Goal: Information Seeking & Learning: Learn about a topic

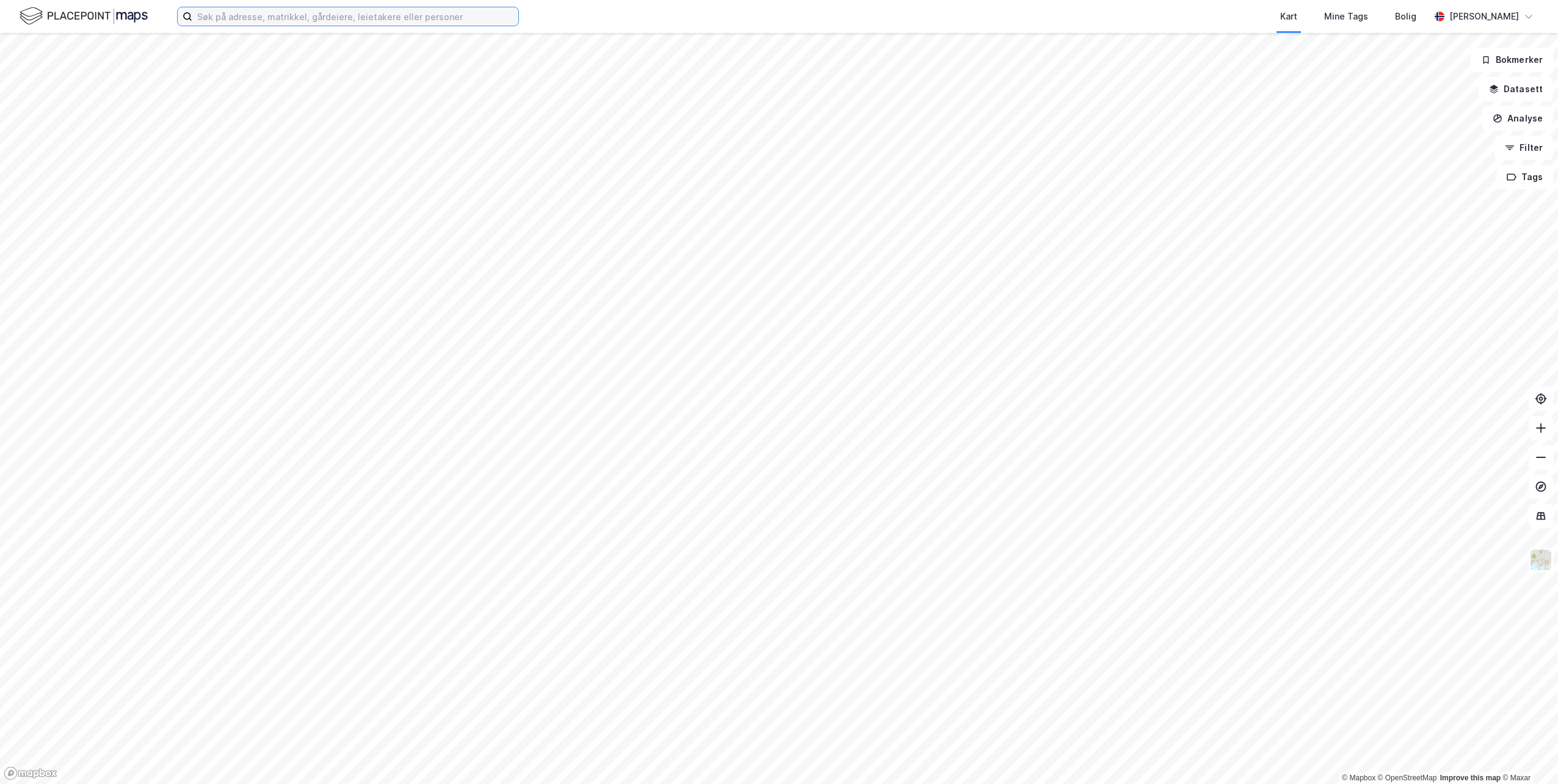
click at [212, 16] on input at bounding box center [356, 16] width 326 height 18
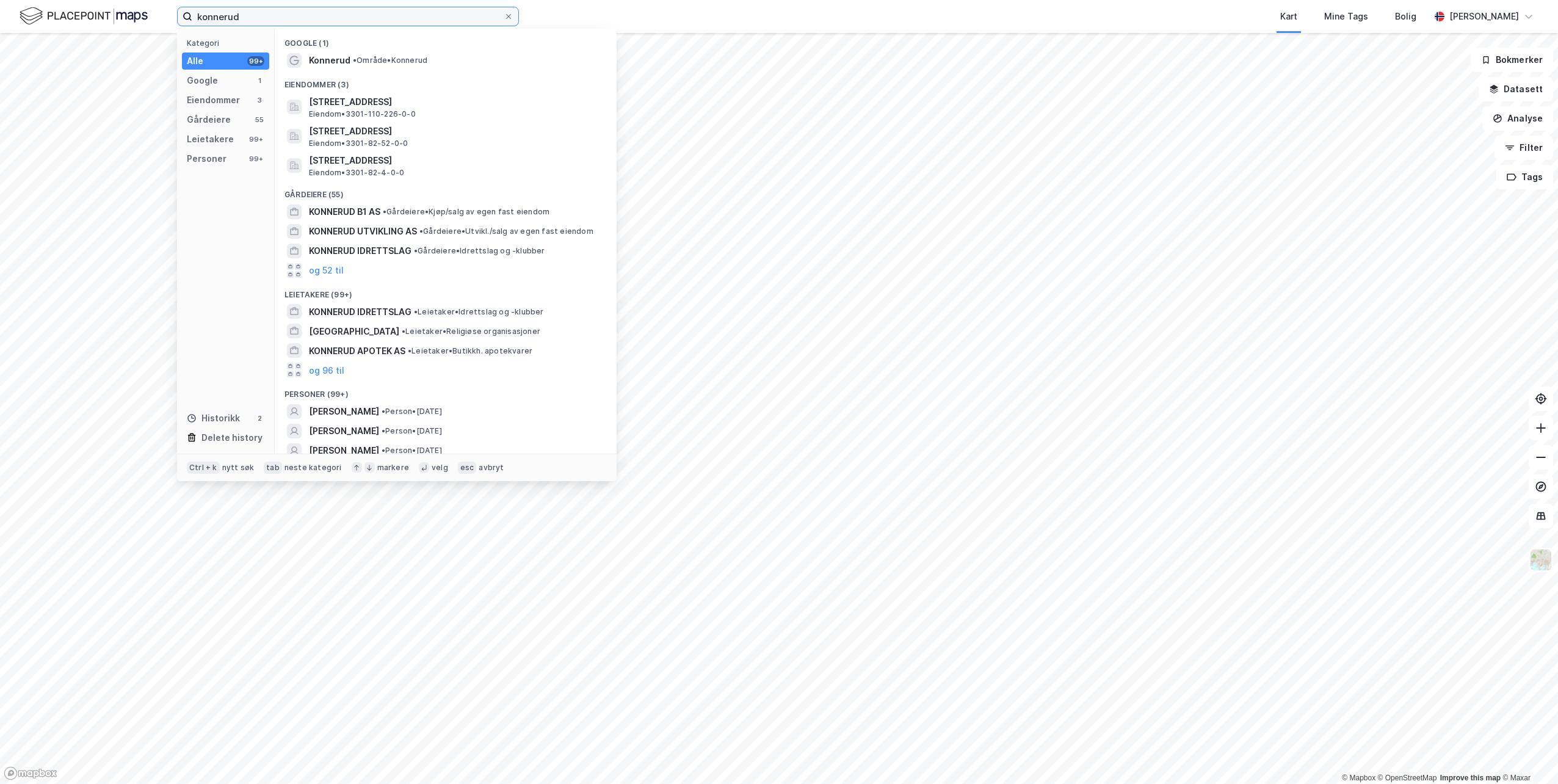
drag, startPoint x: 306, startPoint y: 15, endPoint x: 77, endPoint y: 12, distance: 229.0
click at [77, 12] on div "konnerud Kategori Alle 99+ Google 1 Eiendommer 3 Gårdeiere 55 Leietakere 99+ Pe…" at bounding box center [779, 16] width 1558 height 33
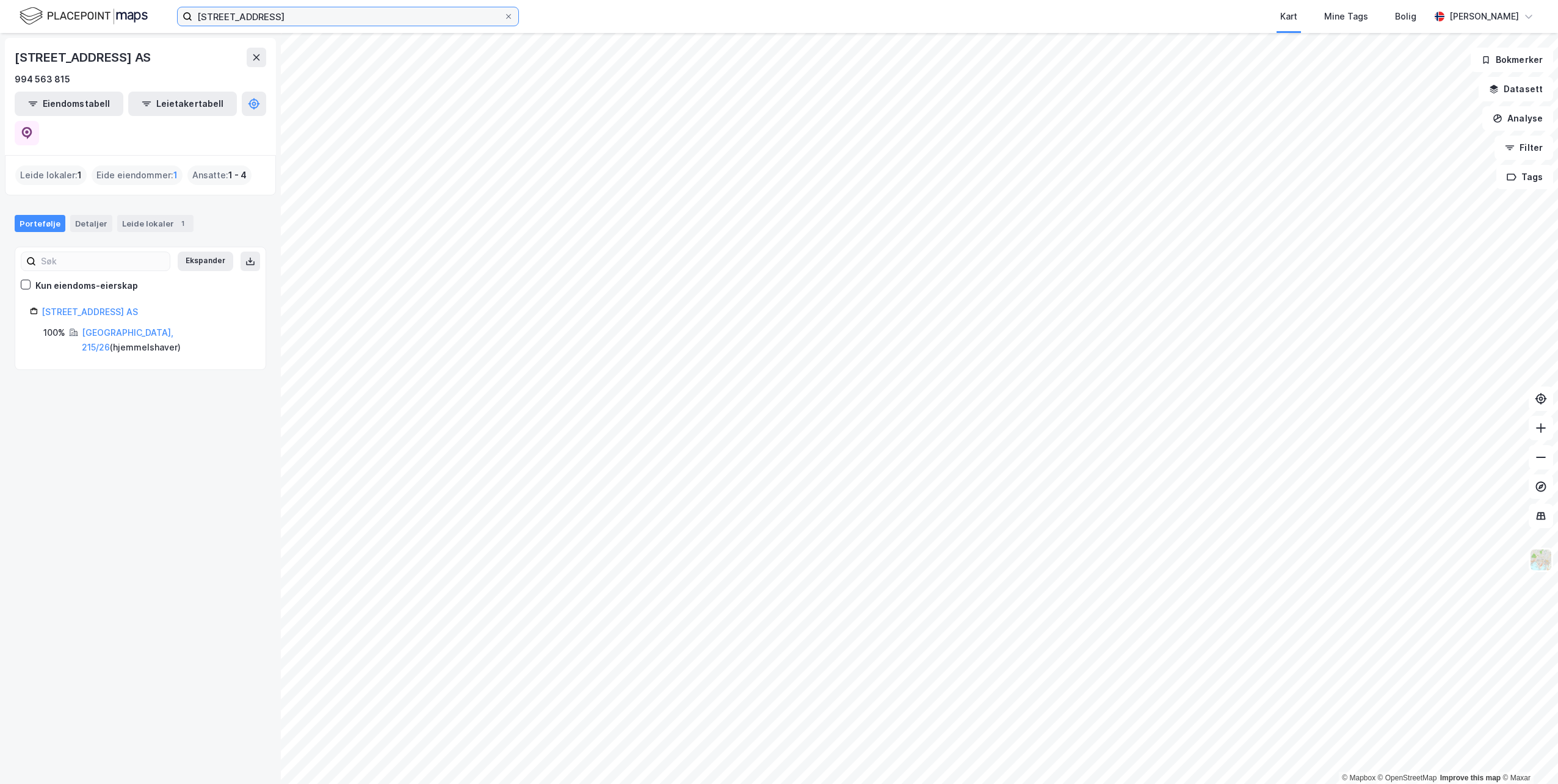
click at [293, 18] on input "[STREET_ADDRESS]" at bounding box center [348, 16] width 311 height 18
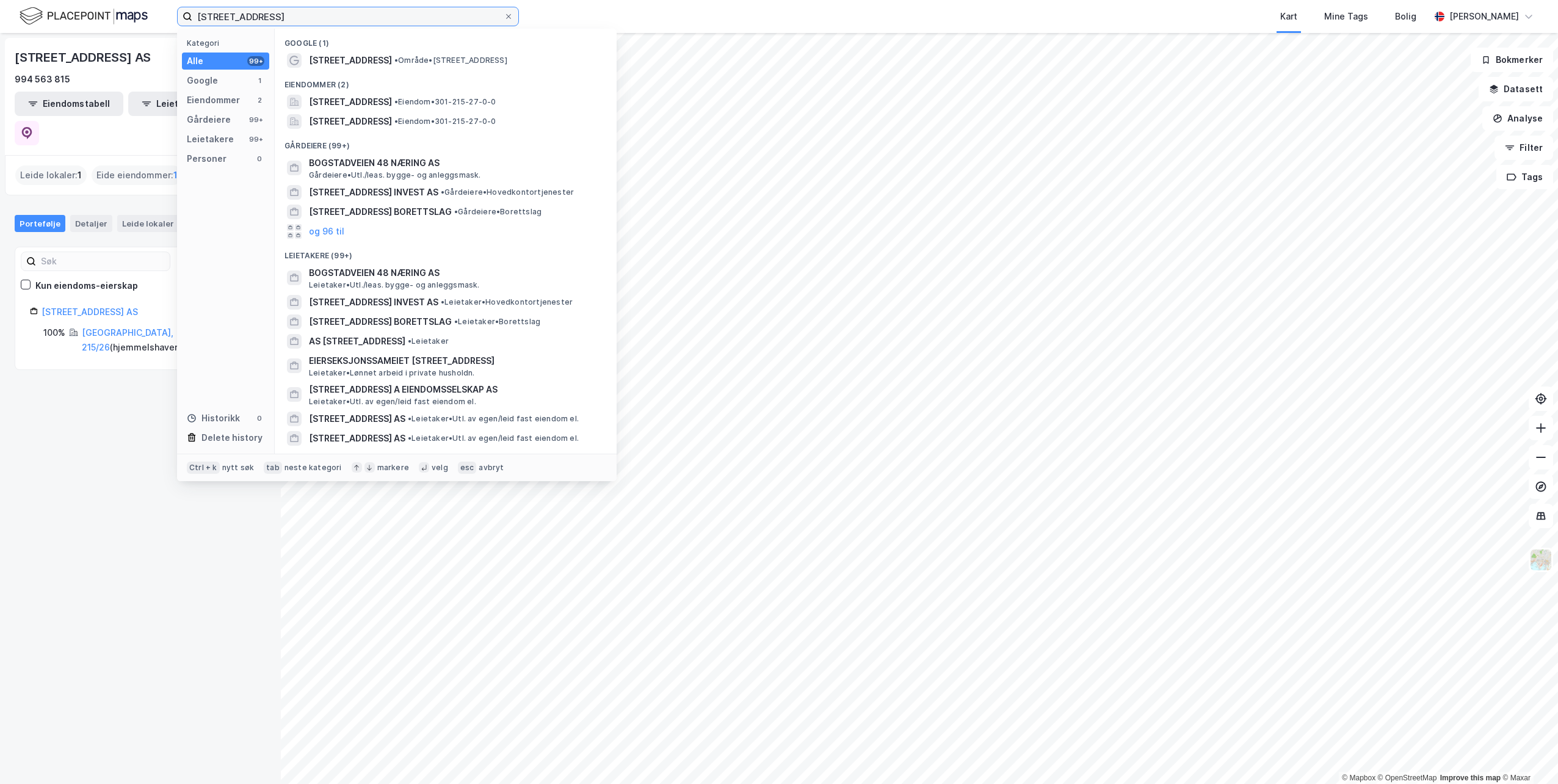
type input "[STREET_ADDRESS]"
click at [362, 72] on div "Eiendommer (2)" at bounding box center [446, 81] width 342 height 22
click at [366, 63] on span "[STREET_ADDRESS]" at bounding box center [351, 60] width 83 height 14
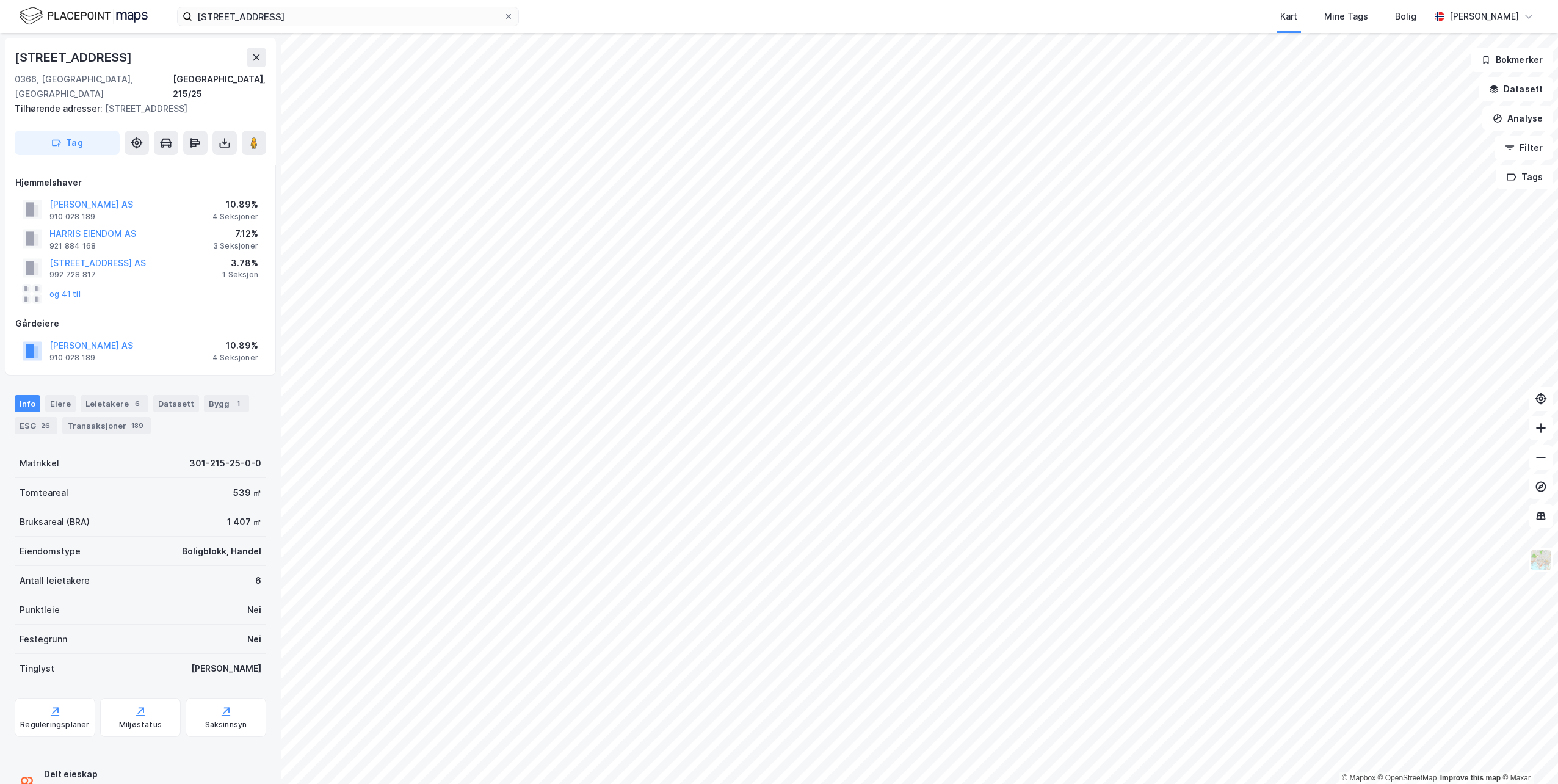
drag, startPoint x: 256, startPoint y: 126, endPoint x: 277, endPoint y: 140, distance: 25.2
click at [256, 136] on image at bounding box center [254, 143] width 8 height 12
click at [117, 395] on div "Leietakere 6" at bounding box center [114, 403] width 68 height 17
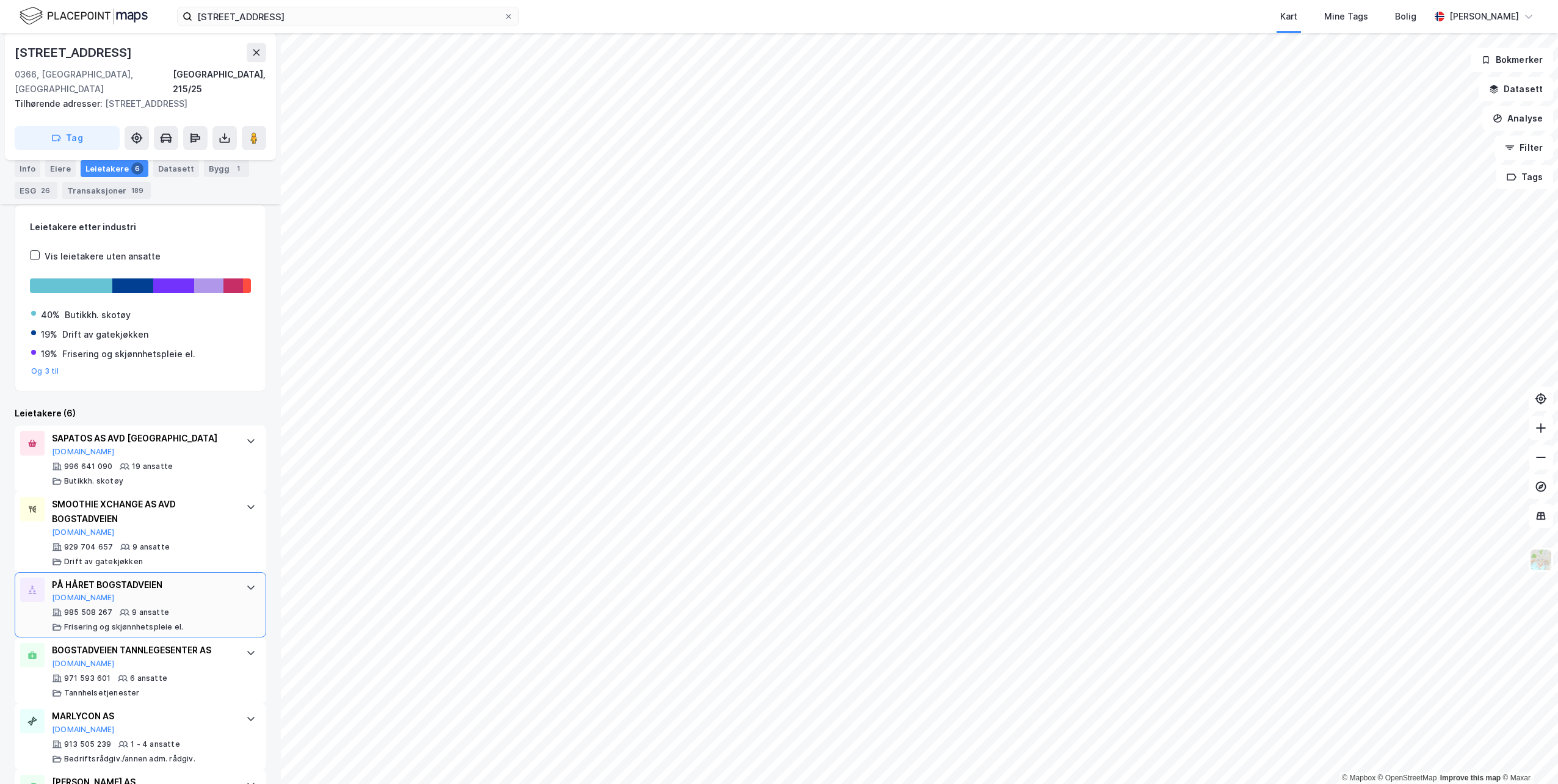
scroll to position [296, 0]
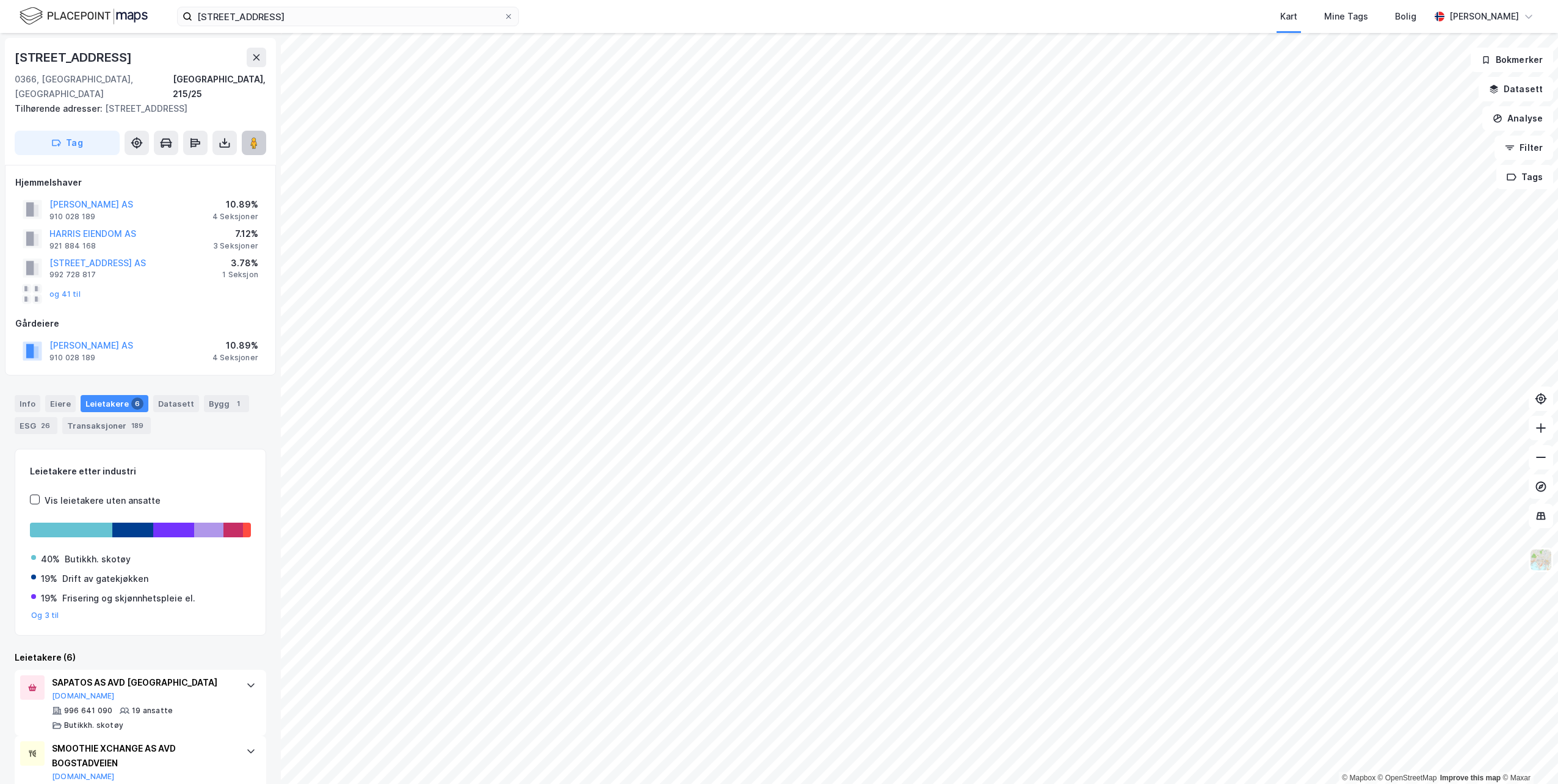
click at [258, 136] on icon at bounding box center [254, 143] width 12 height 12
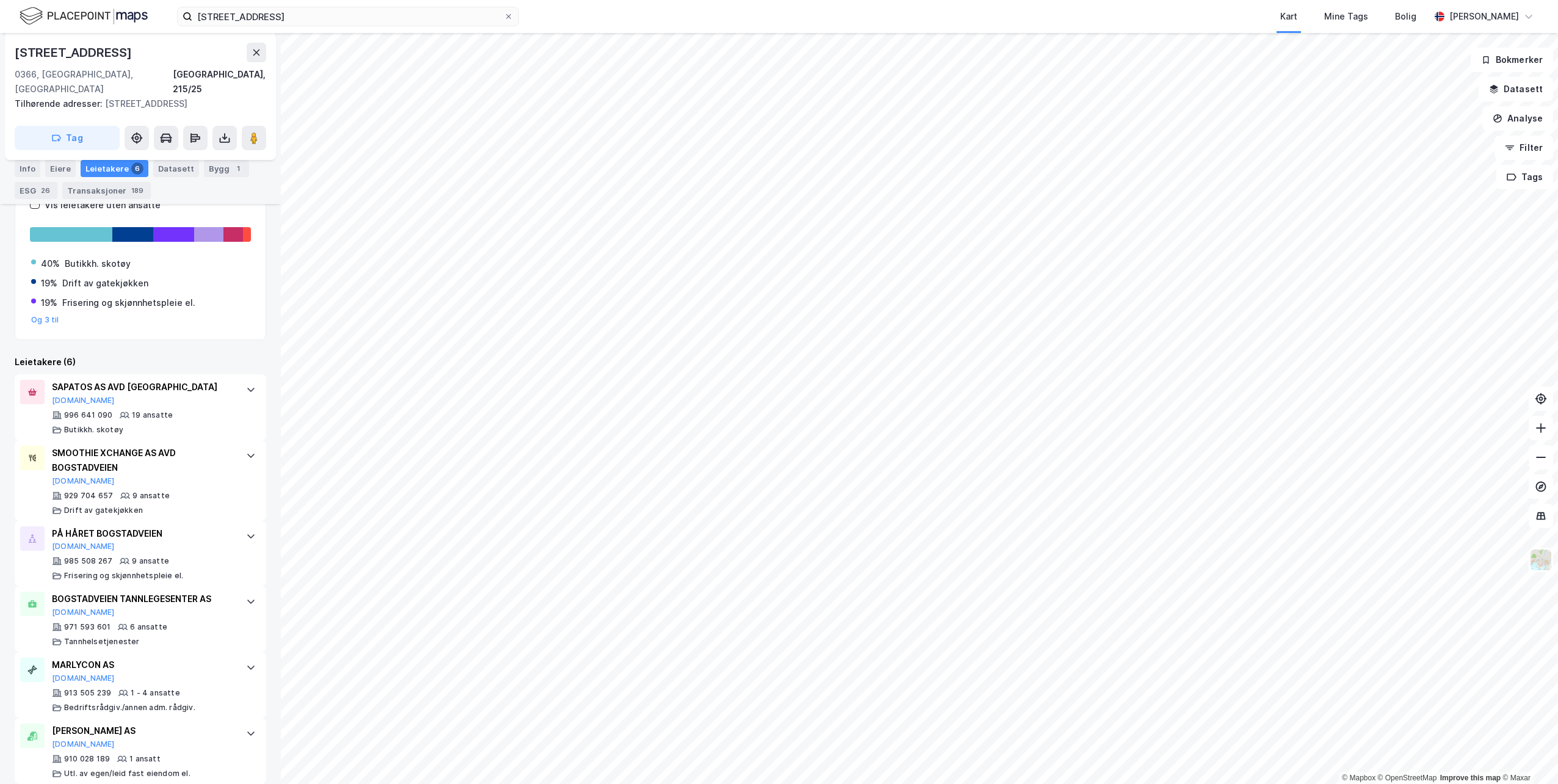
scroll to position [296, 0]
